Goal: Information Seeking & Learning: Find specific page/section

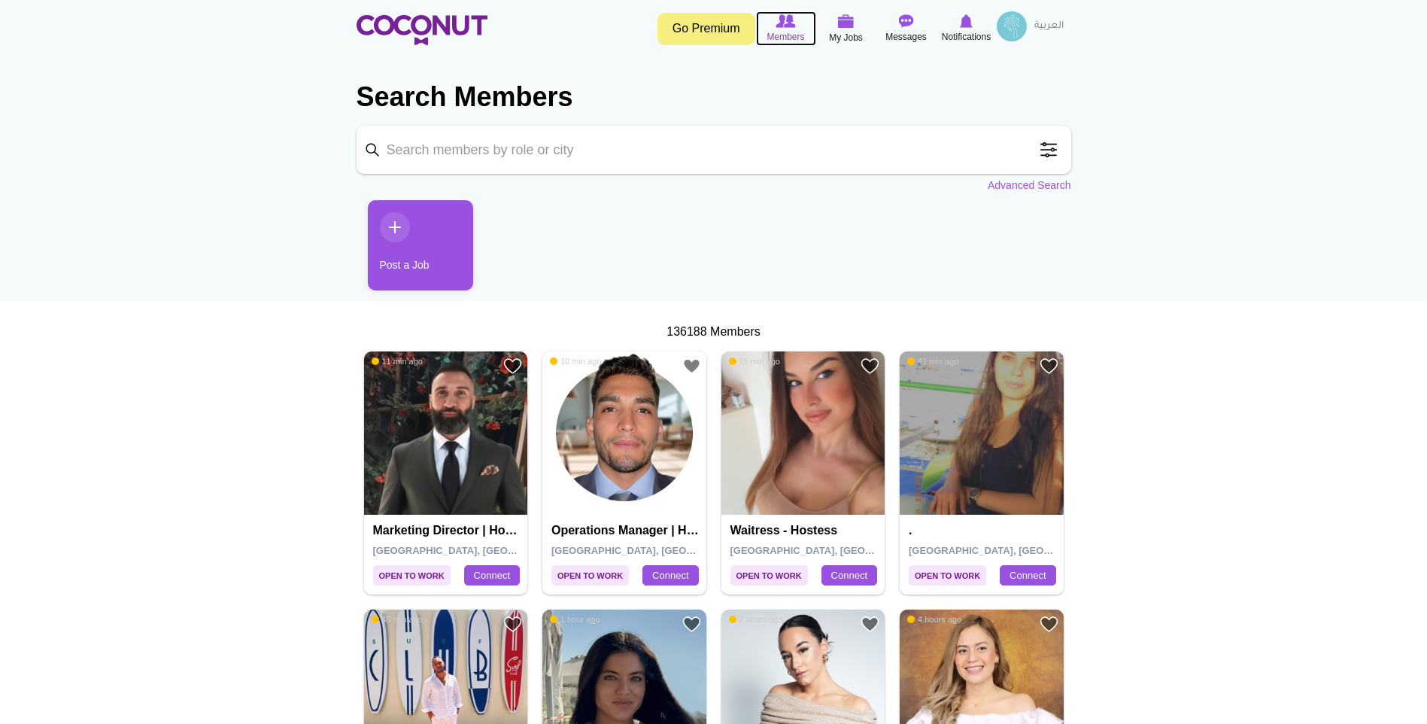
click at [775, 21] on icon at bounding box center [786, 21] width 57 height 17
click at [854, 35] on span "My Jobs" at bounding box center [846, 37] width 34 height 15
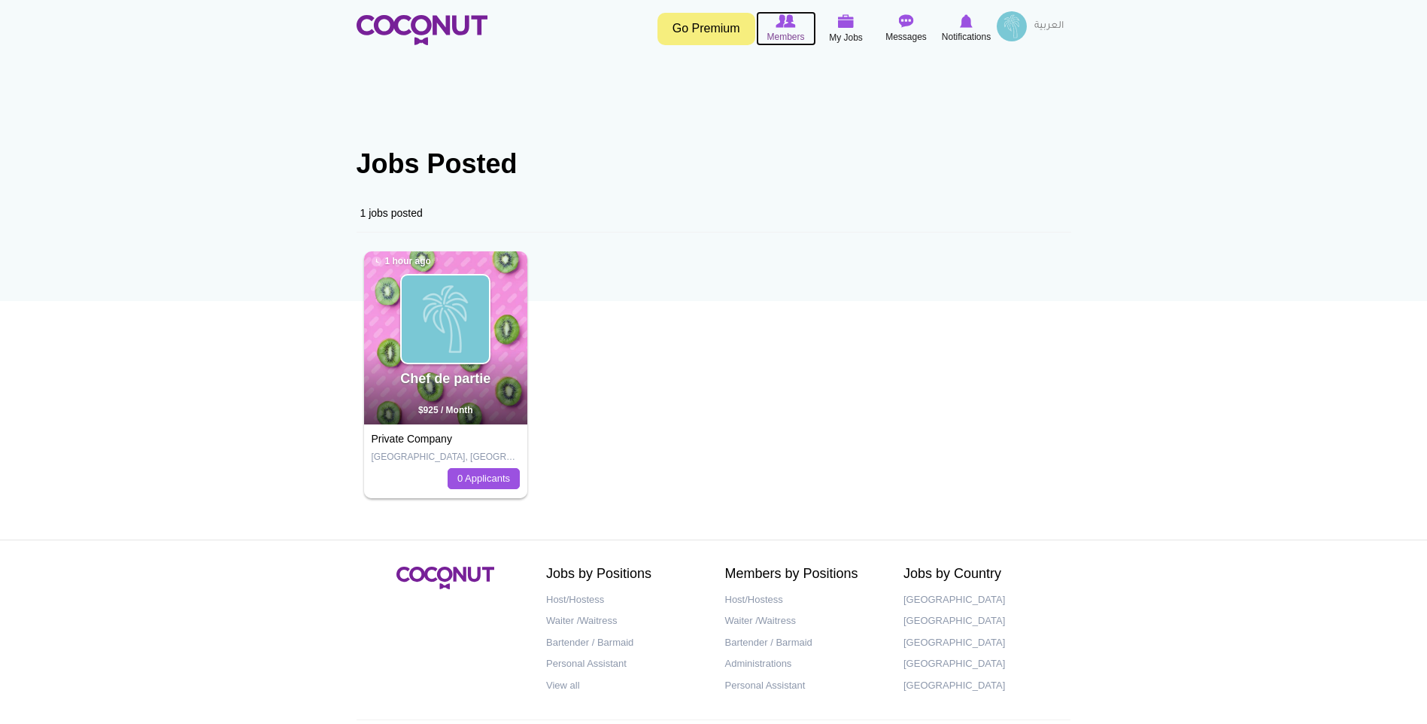
click at [801, 30] on span "Members" at bounding box center [786, 36] width 38 height 15
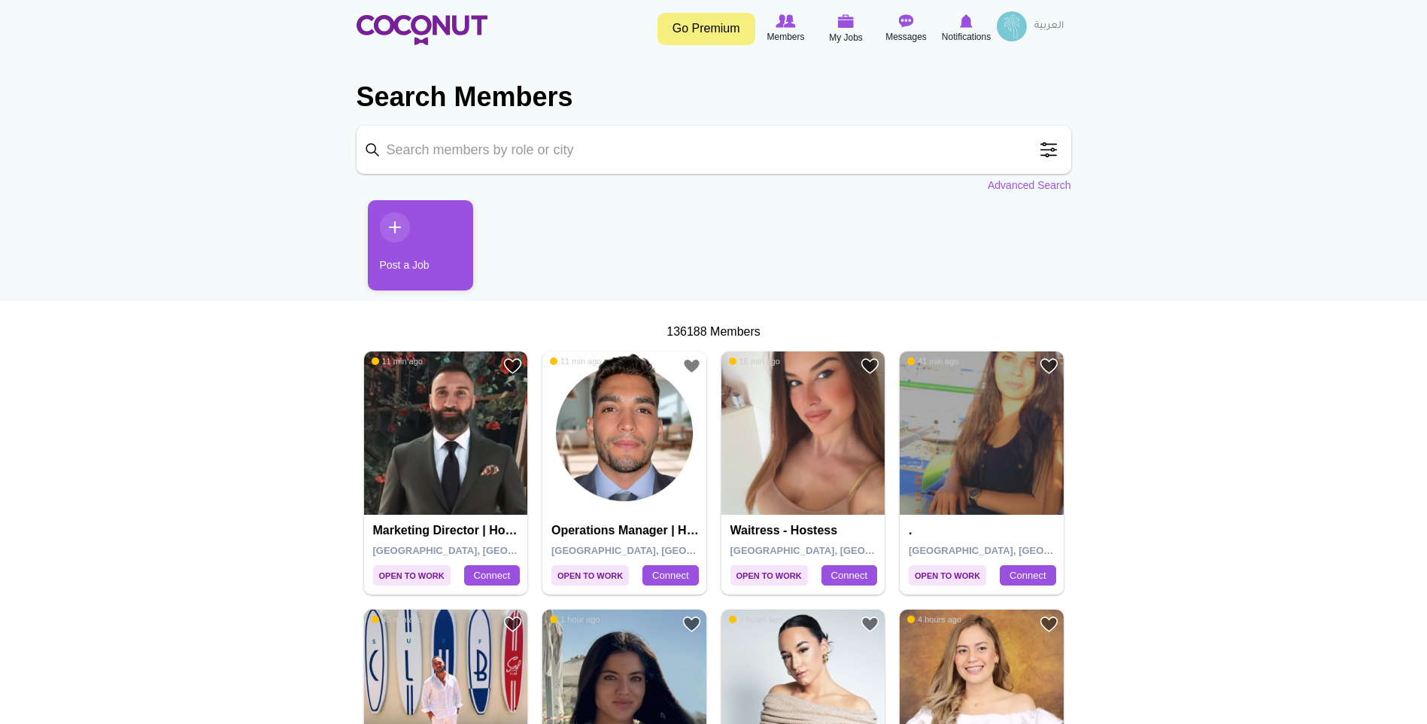
click at [696, 123] on section "Search Members Keyword Search Position Waiter/Waitress (36304) Host/Hostess (22…" at bounding box center [714, 128] width 715 height 129
click at [684, 145] on input "Keyword" at bounding box center [714, 150] width 715 height 48
click button "Search" at bounding box center [0, 0] width 0 height 0
type input "chef de partie"
click button "Search" at bounding box center [0, 0] width 0 height 0
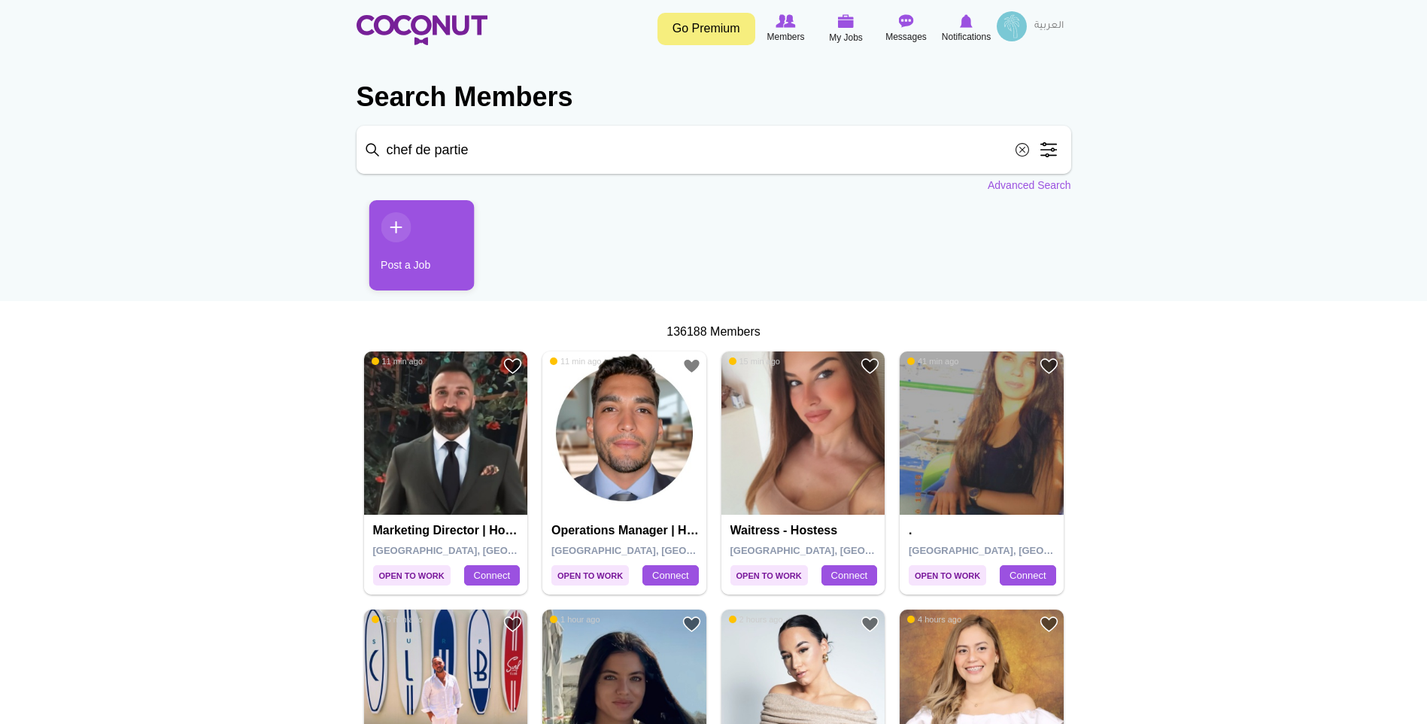
click at [861, 226] on ul "Post a Job" at bounding box center [714, 251] width 715 height 102
click at [1047, 156] on span at bounding box center [1049, 150] width 30 height 30
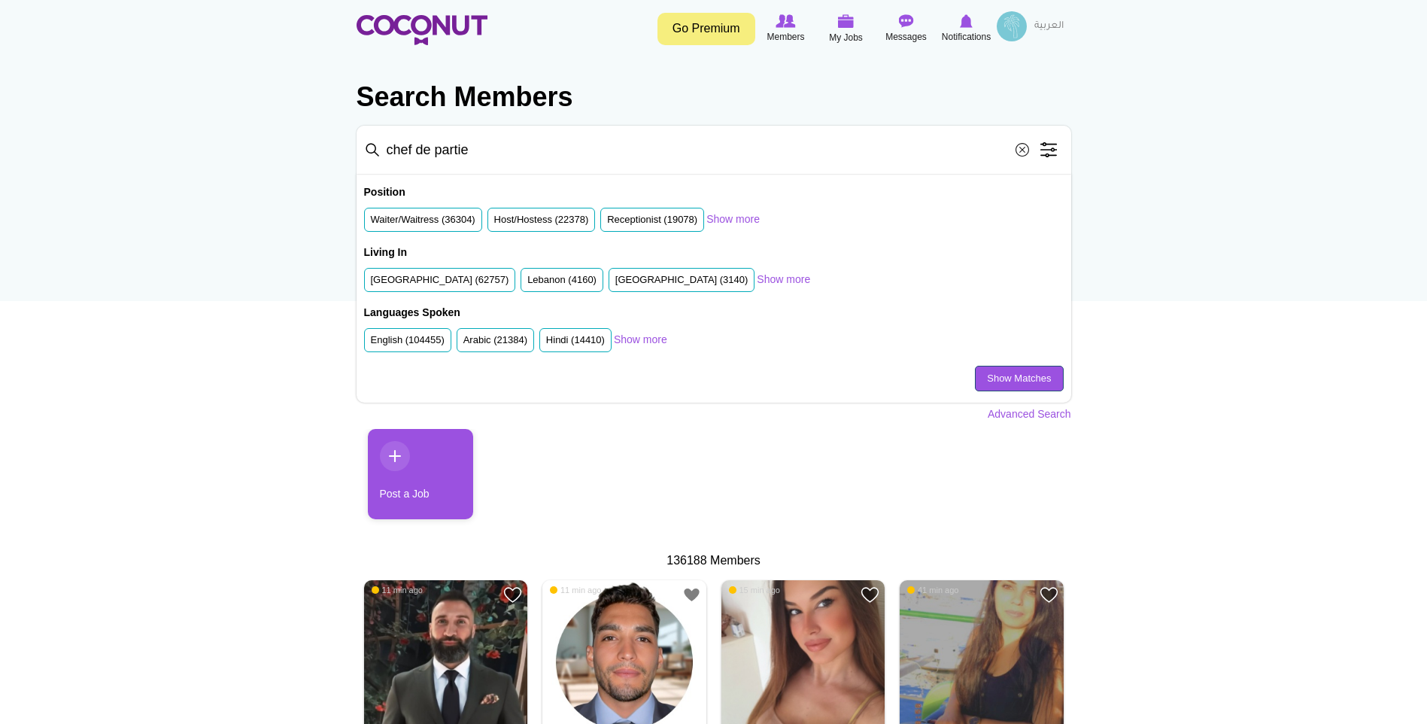
click at [1007, 376] on link "Show Matches" at bounding box center [1019, 379] width 88 height 26
